Goal: Information Seeking & Learning: Find specific fact

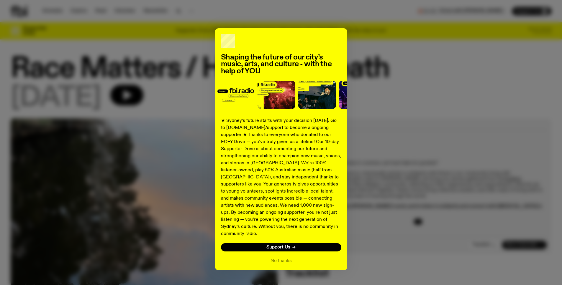
drag, startPoint x: 434, startPoint y: 163, endPoint x: 419, endPoint y: 159, distance: 15.8
click at [431, 163] on div "Shaping the future of our city’s music, arts, and culture - with the help of YO…" at bounding box center [281, 149] width 540 height 242
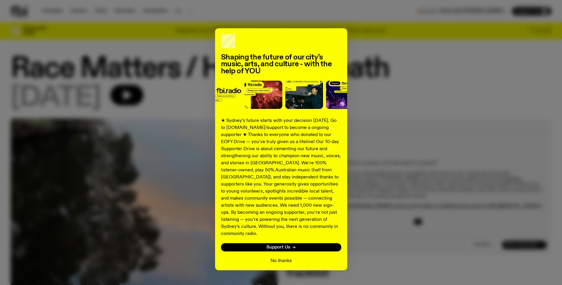
click at [289, 258] on div "No thanks" at bounding box center [281, 261] width 120 height 7
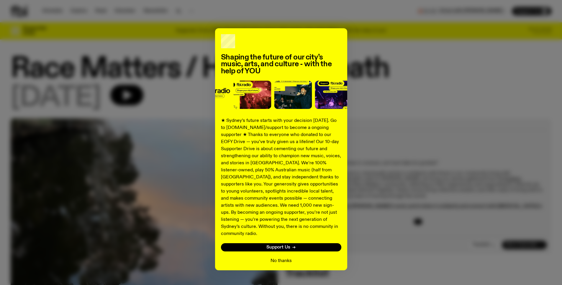
click at [286, 258] on button "No thanks" at bounding box center [280, 261] width 21 height 7
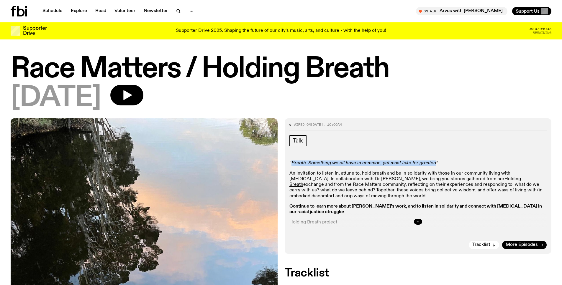
drag, startPoint x: 433, startPoint y: 164, endPoint x: 292, endPoint y: 165, distance: 140.6
click at [292, 165] on em "“Breath. Something we all have in common, yet most take for granted”" at bounding box center [363, 163] width 148 height 5
click at [318, 223] on div at bounding box center [417, 222] width 257 height 19
click at [416, 222] on icon "button" at bounding box center [418, 222] width 4 height 4
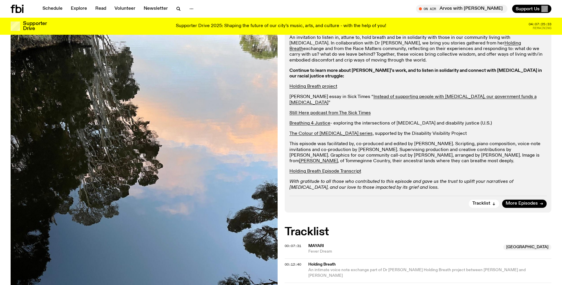
scroll to position [140, 0]
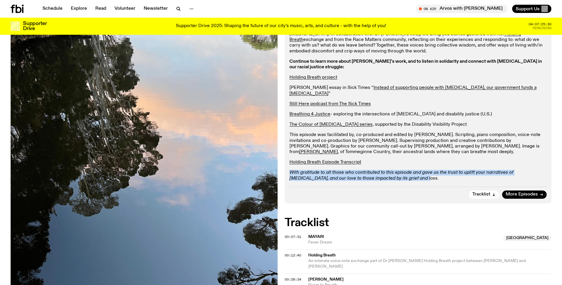
drag, startPoint x: 389, startPoint y: 173, endPoint x: 288, endPoint y: 169, distance: 101.5
click at [288, 169] on div "Aired on [DATE] 10:00am Talk “Breath. Something we all have in common, yet most…" at bounding box center [417, 88] width 267 height 230
copy em "With gratitude to all those who contributed to this episode and gave us the tru…"
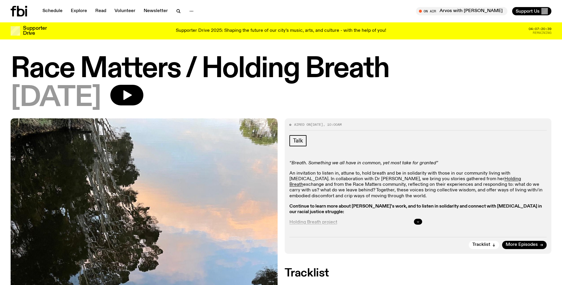
click at [420, 221] on button "button" at bounding box center [418, 222] width 8 height 6
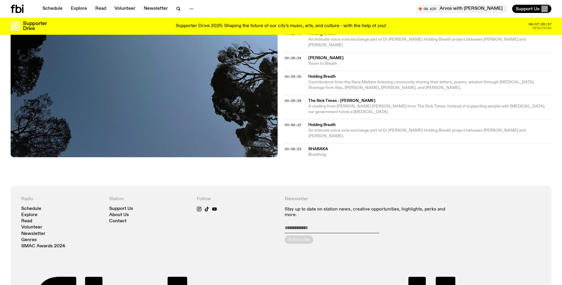
scroll to position [355, 0]
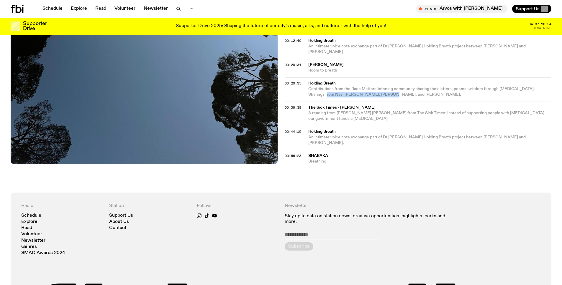
drag, startPoint x: 364, startPoint y: 89, endPoint x: 307, endPoint y: 88, distance: 56.6
click at [307, 88] on div "00:29:35 Holding Breath Contributions from the Race Matters listening community…" at bounding box center [417, 90] width 267 height 24
copy span "[PERSON_NAME], [PERSON_NAME], [PERSON_NAME], and [PERSON_NAME]"
